Goal: Use online tool/utility

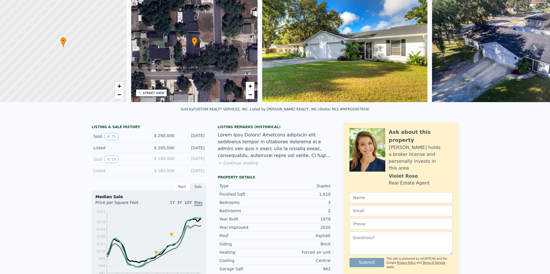
scroll to position [2, 0]
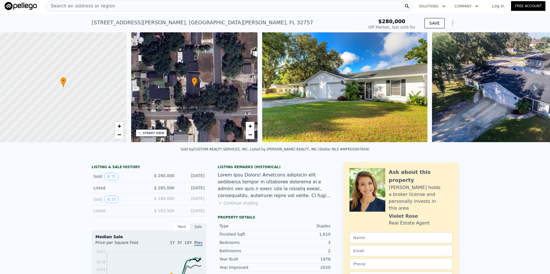
click at [534, 86] on icon at bounding box center [534, 89] width 3 height 6
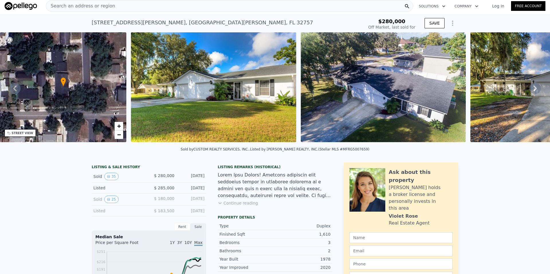
click at [534, 86] on icon at bounding box center [534, 89] width 3 height 6
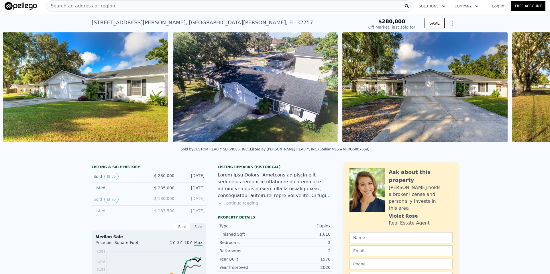
scroll to position [0, 262]
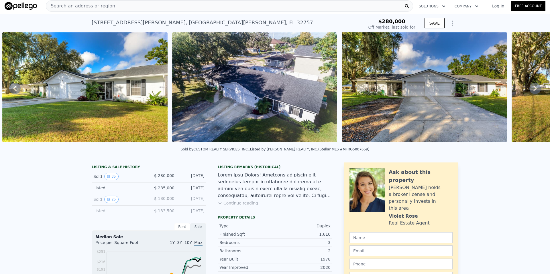
click at [536, 87] on icon at bounding box center [534, 89] width 3 height 6
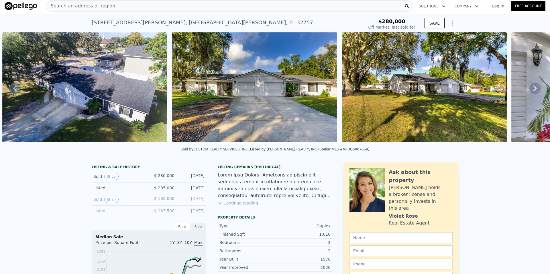
click at [536, 87] on icon at bounding box center [534, 89] width 3 height 6
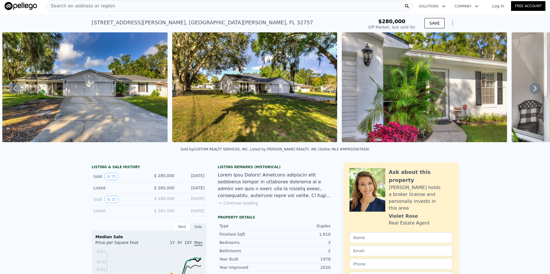
click at [536, 87] on icon at bounding box center [534, 89] width 3 height 6
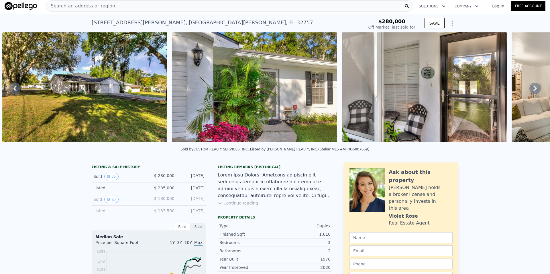
click at [536, 87] on icon at bounding box center [534, 89] width 3 height 6
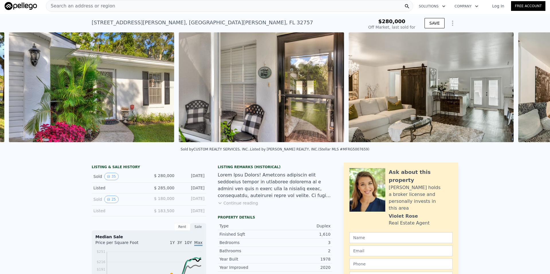
scroll to position [0, 940]
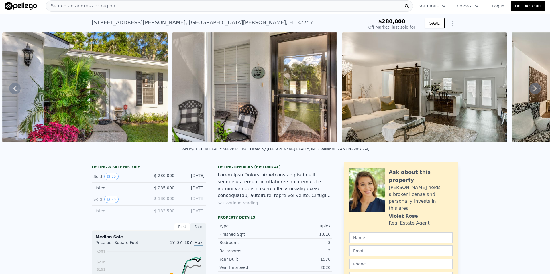
click at [536, 87] on icon at bounding box center [534, 89] width 3 height 6
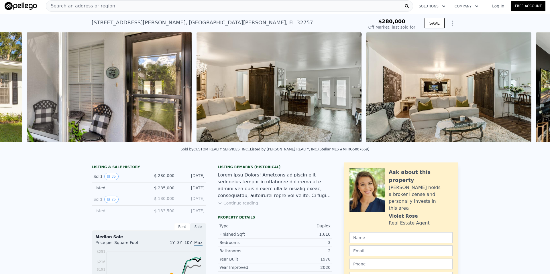
scroll to position [0, 1110]
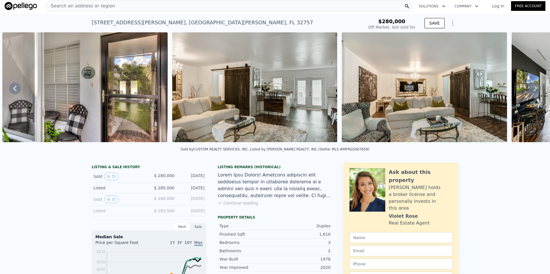
click at [536, 87] on icon at bounding box center [534, 89] width 3 height 6
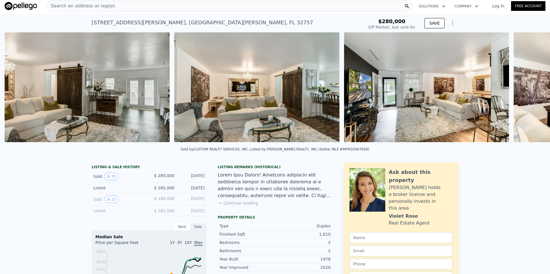
scroll to position [0, 1280]
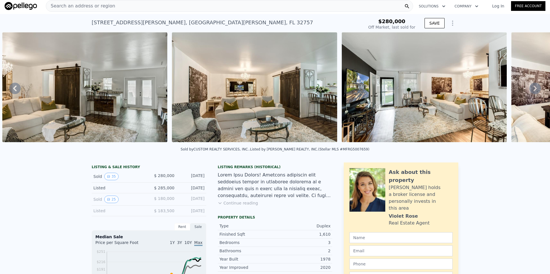
click at [536, 87] on icon at bounding box center [534, 89] width 3 height 6
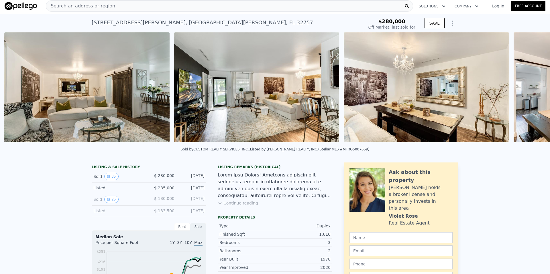
scroll to position [0, 1449]
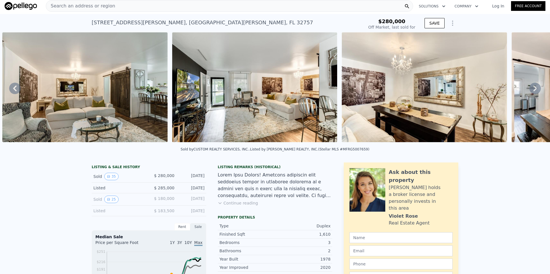
click at [536, 87] on icon at bounding box center [534, 89] width 3 height 6
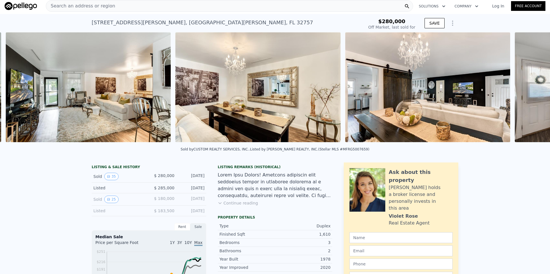
scroll to position [0, 1619]
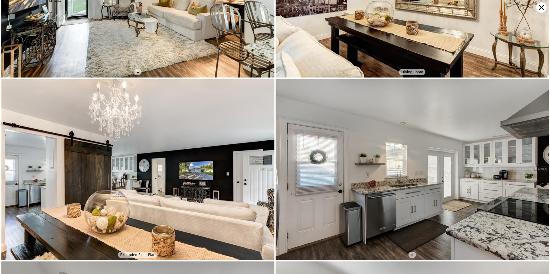
scroll to position [915, 0]
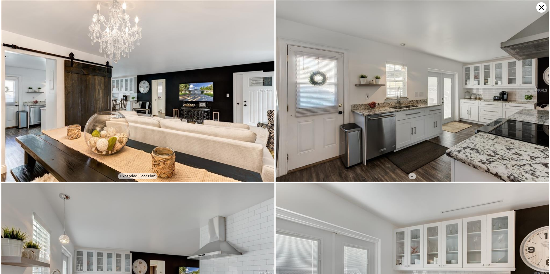
click at [542, 5] on icon at bounding box center [541, 7] width 10 height 10
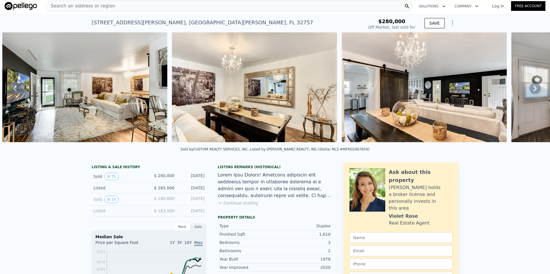
scroll to position [0, 0]
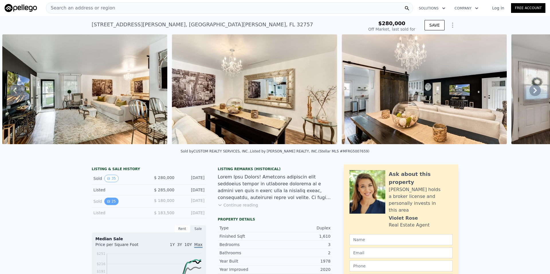
click at [109, 202] on icon "View historical data" at bounding box center [108, 201] width 2 height 2
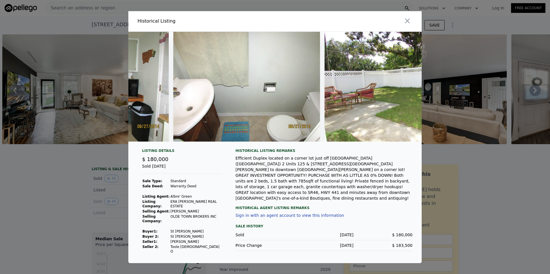
scroll to position [0, 3406]
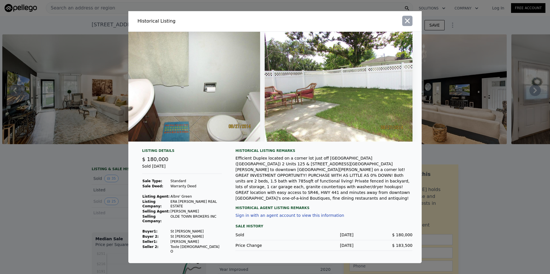
click at [408, 23] on icon "button" at bounding box center [407, 21] width 8 height 8
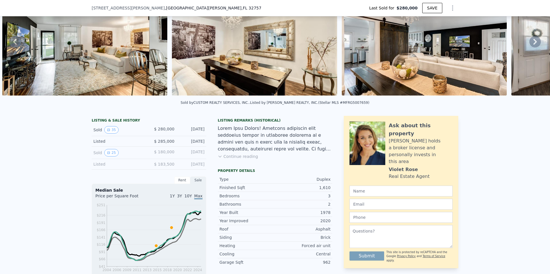
scroll to position [48, 0]
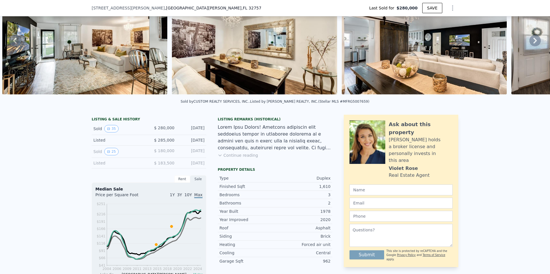
type input "$ 491,000"
type input "$ 162,908"
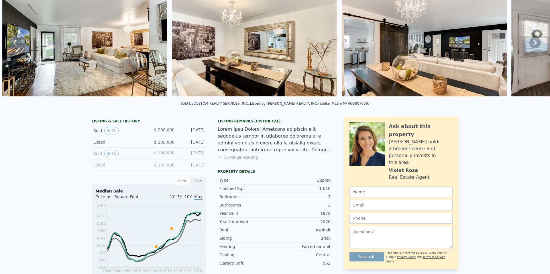
scroll to position [0, 0]
